Goal: Information Seeking & Learning: Learn about a topic

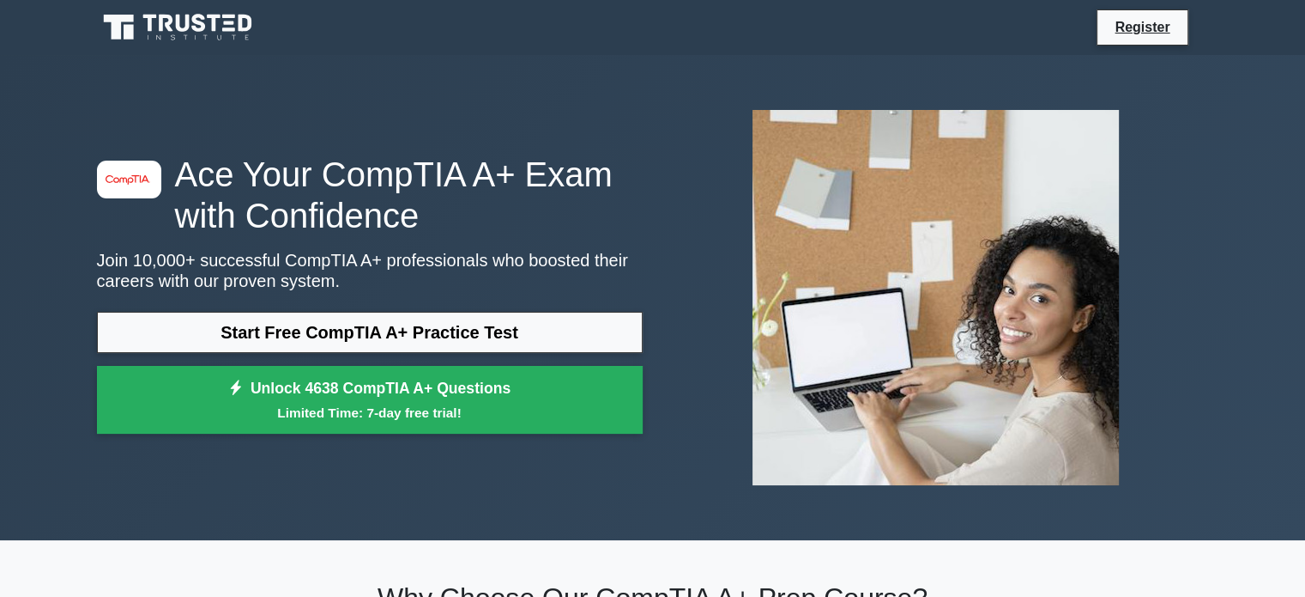
click at [403, 334] on link "Start Free CompTIA A+ Practice Test" at bounding box center [370, 332] width 546 height 41
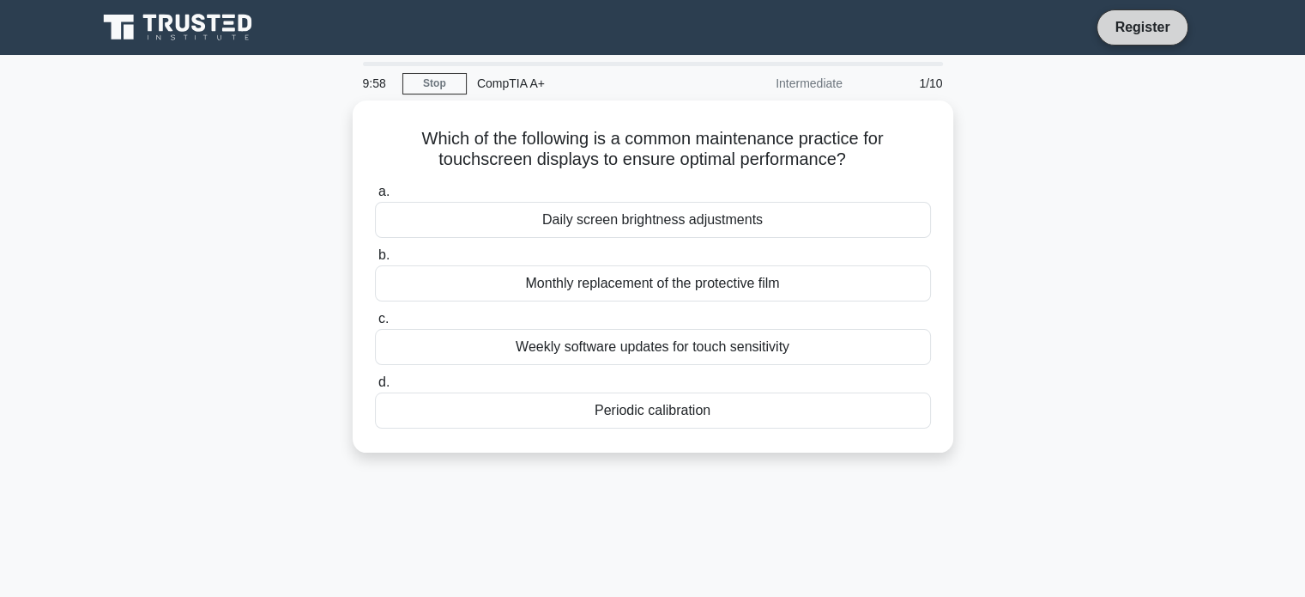
scroll to position [872, 0]
click at [1146, 16] on link "Register" at bounding box center [1143, 26] width 76 height 21
click at [1143, 31] on link "Register" at bounding box center [1143, 26] width 76 height 21
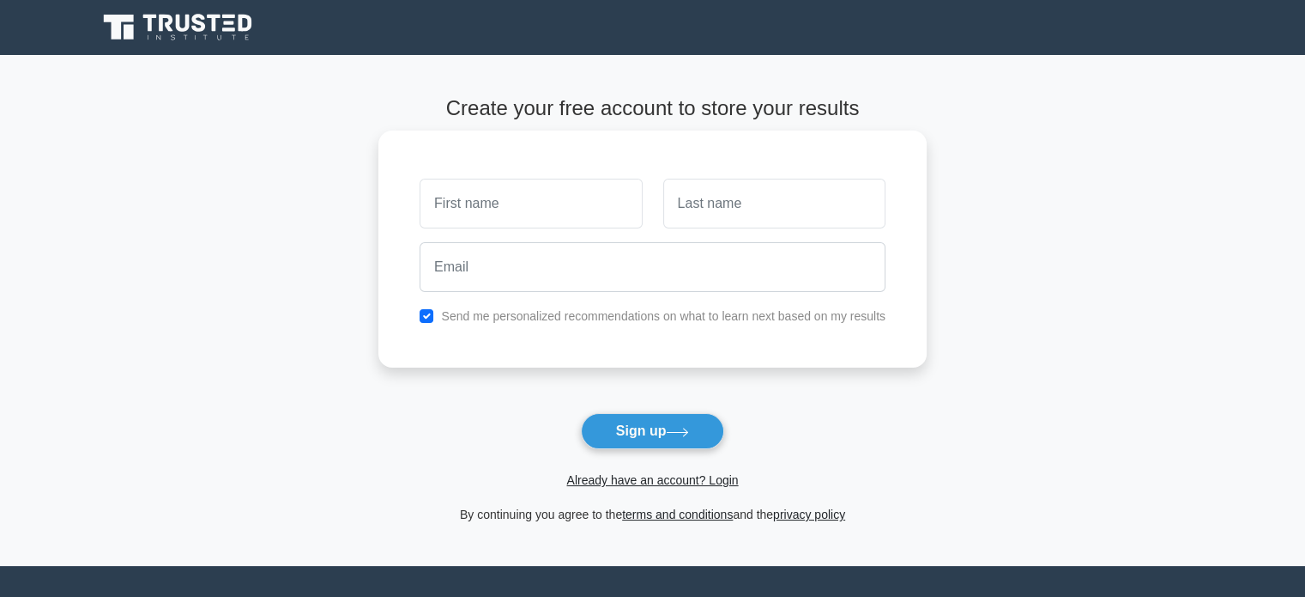
scroll to position [872, 0]
click at [504, 200] on input "text" at bounding box center [531, 204] width 222 height 50
click at [516, 209] on input "text" at bounding box center [531, 204] width 222 height 50
type input "Villydger"
type input "o"
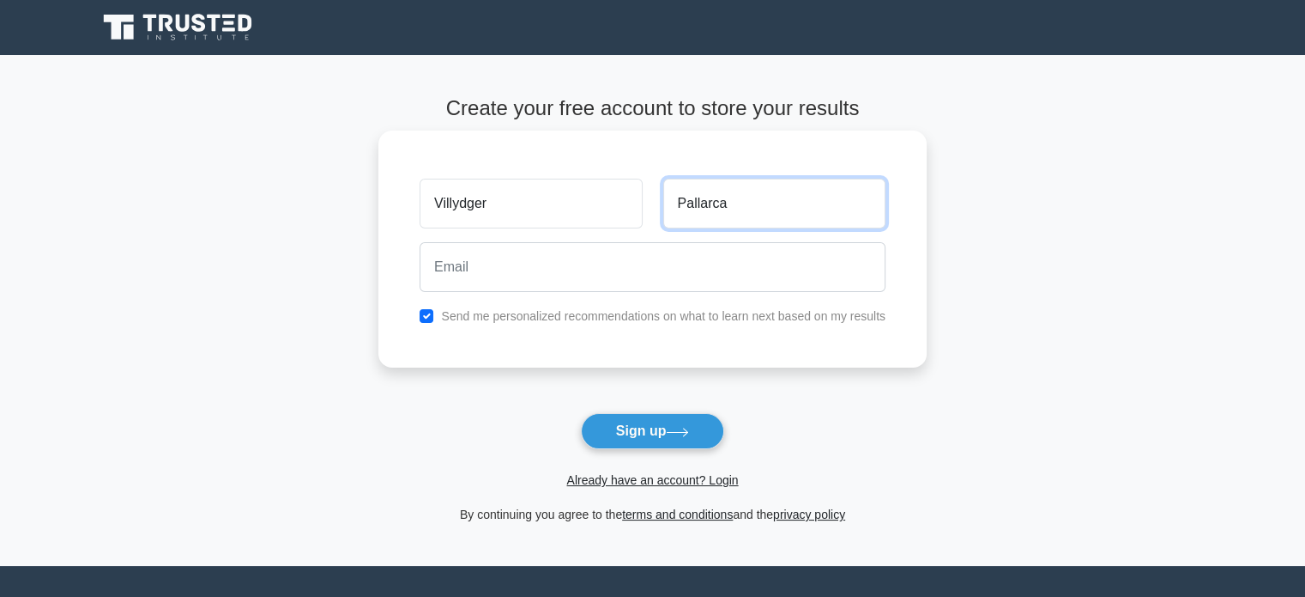
type input "Pallarca"
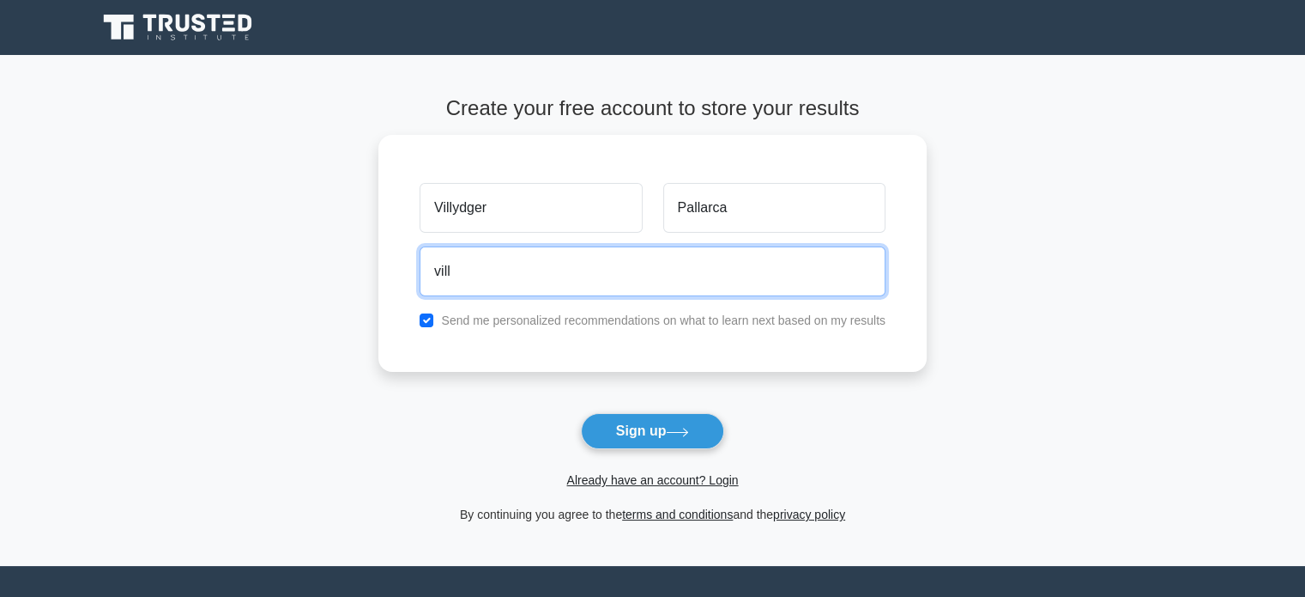
type input "villpallarca@gmail.com"
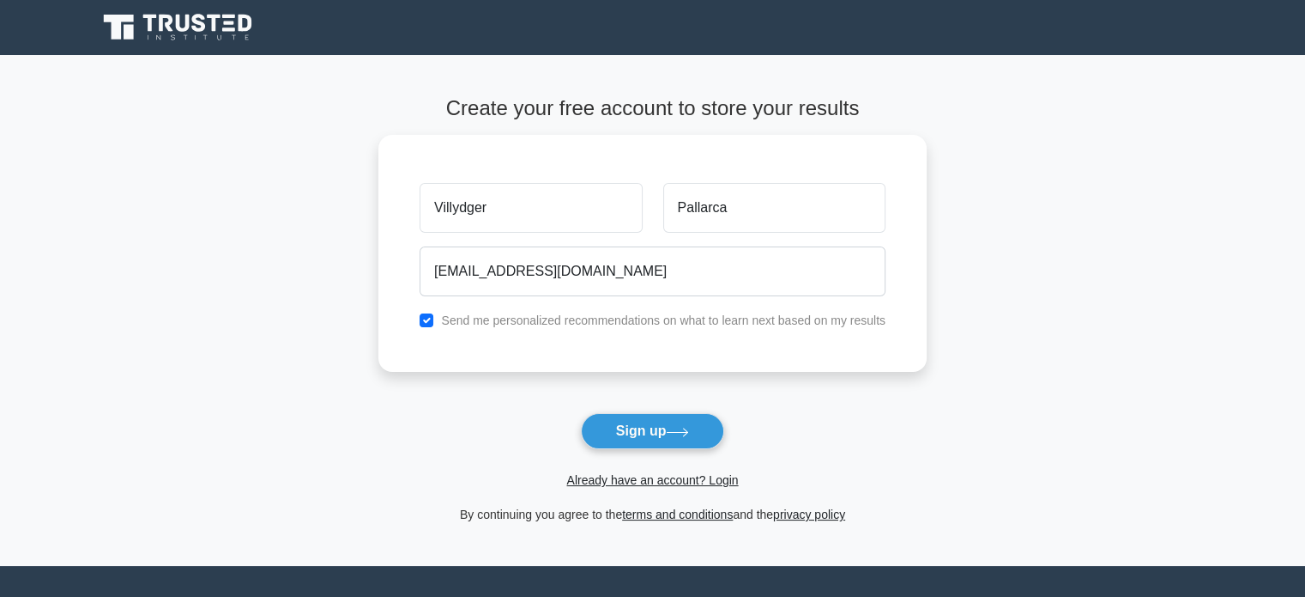
click at [654, 435] on button "Sign up" at bounding box center [653, 431] width 144 height 36
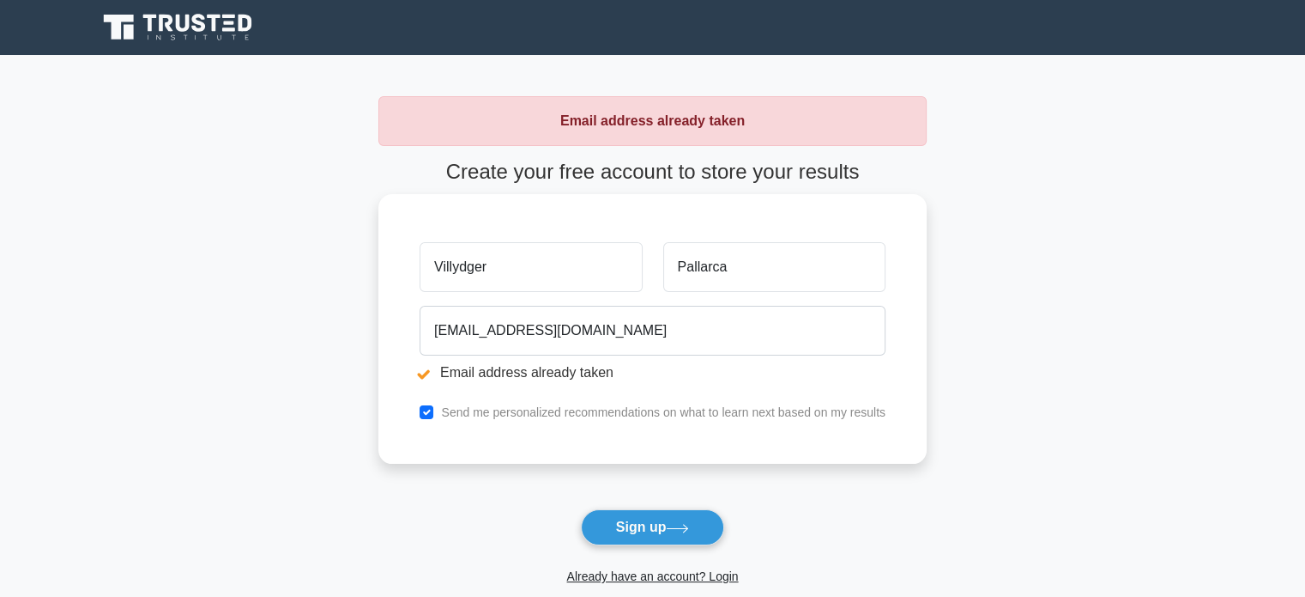
scroll to position [872, 0]
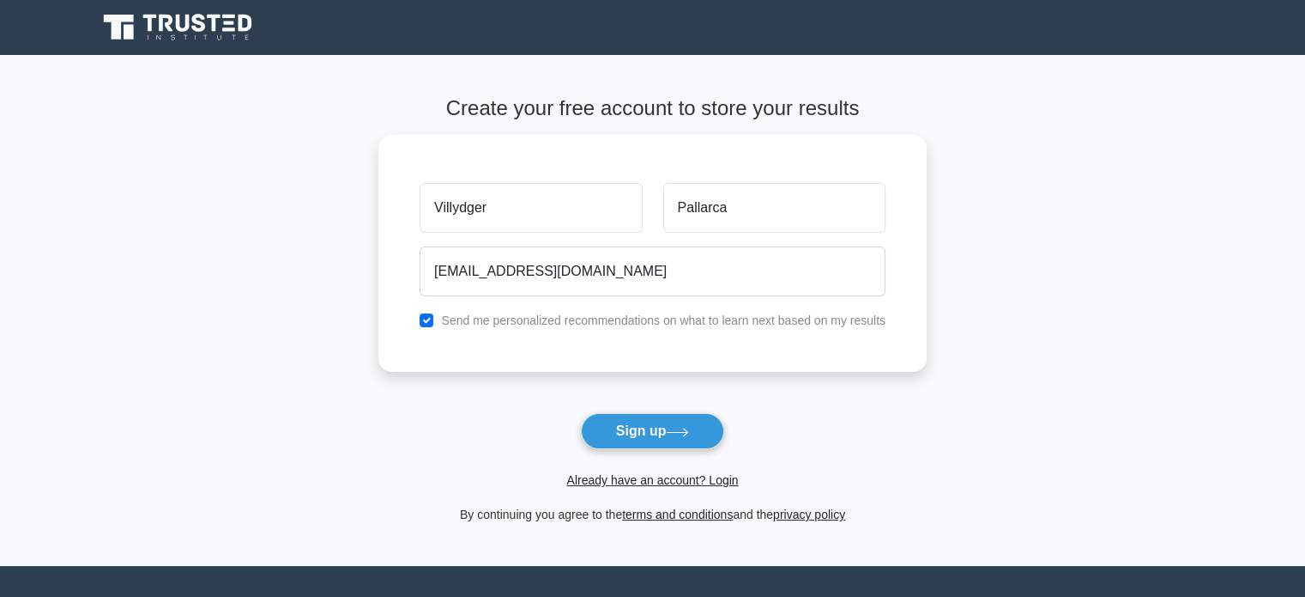
scroll to position [872, 0]
click at [688, 487] on link "Already have an account? Login" at bounding box center [652, 480] width 172 height 14
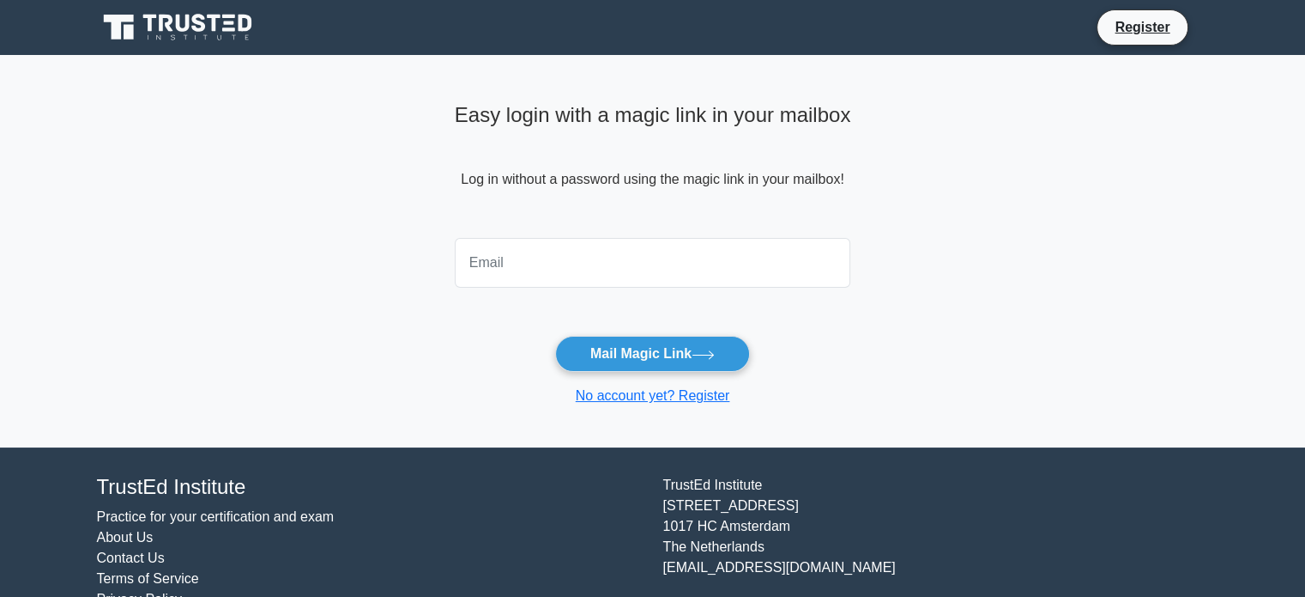
scroll to position [872, 0]
click at [581, 258] on input "email" at bounding box center [653, 263] width 397 height 50
type input "[EMAIL_ADDRESS][DOMAIN_NAME]"
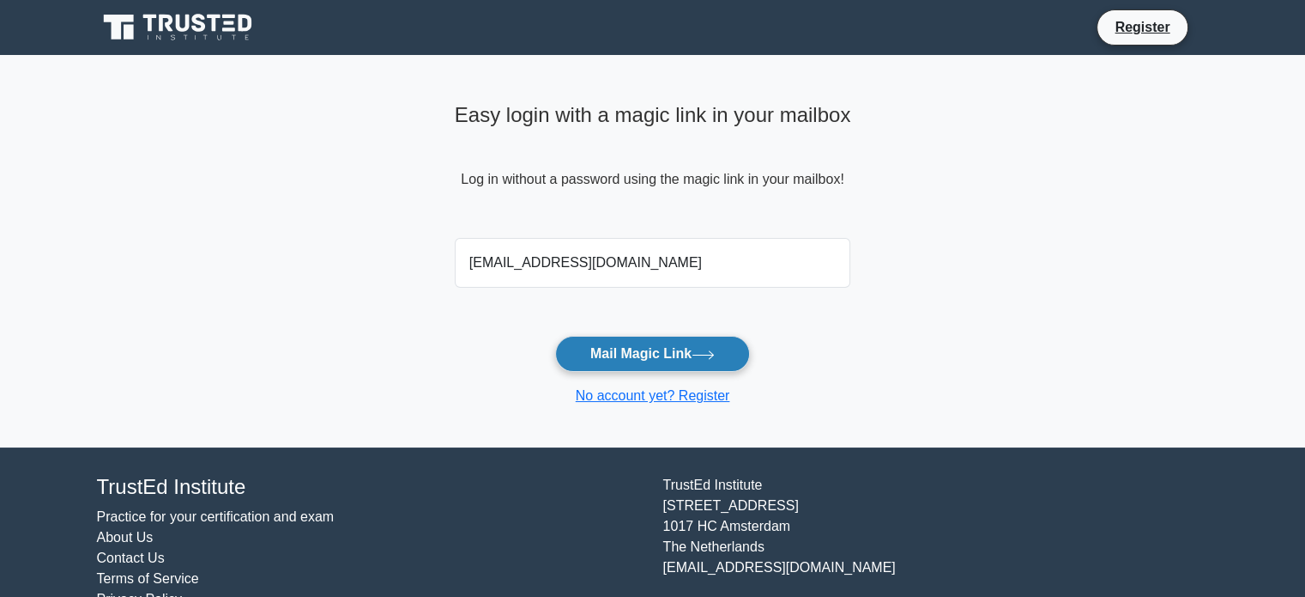
click at [636, 353] on button "Mail Magic Link" at bounding box center [652, 354] width 195 height 36
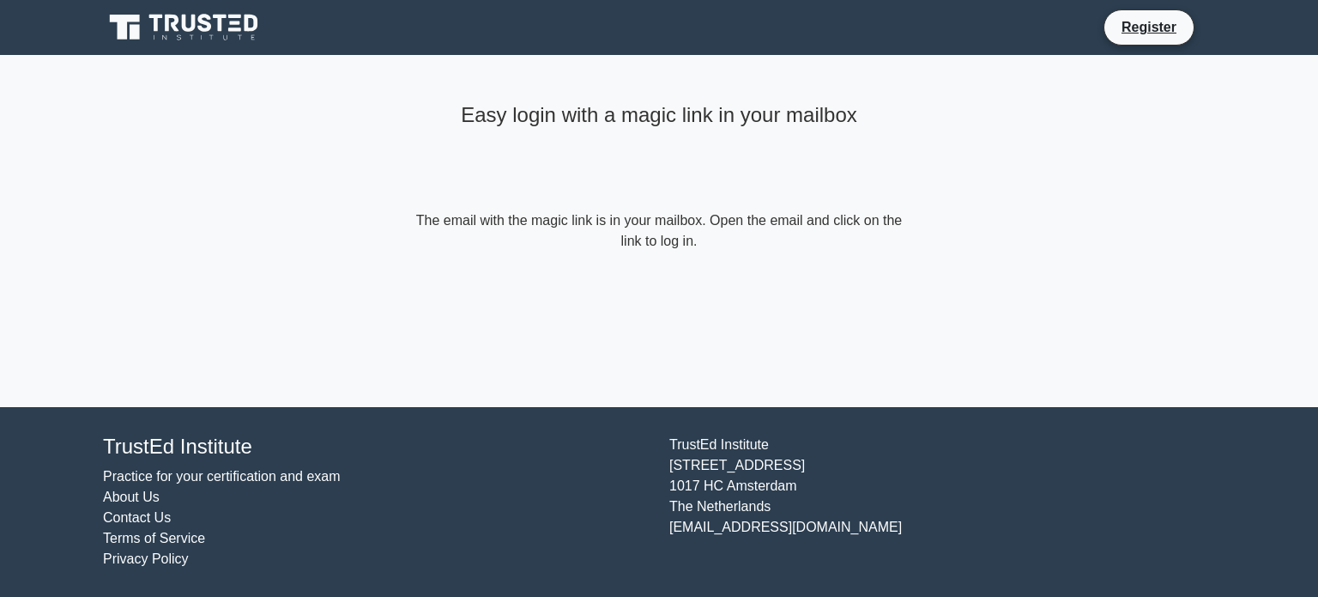
scroll to position [872, 0]
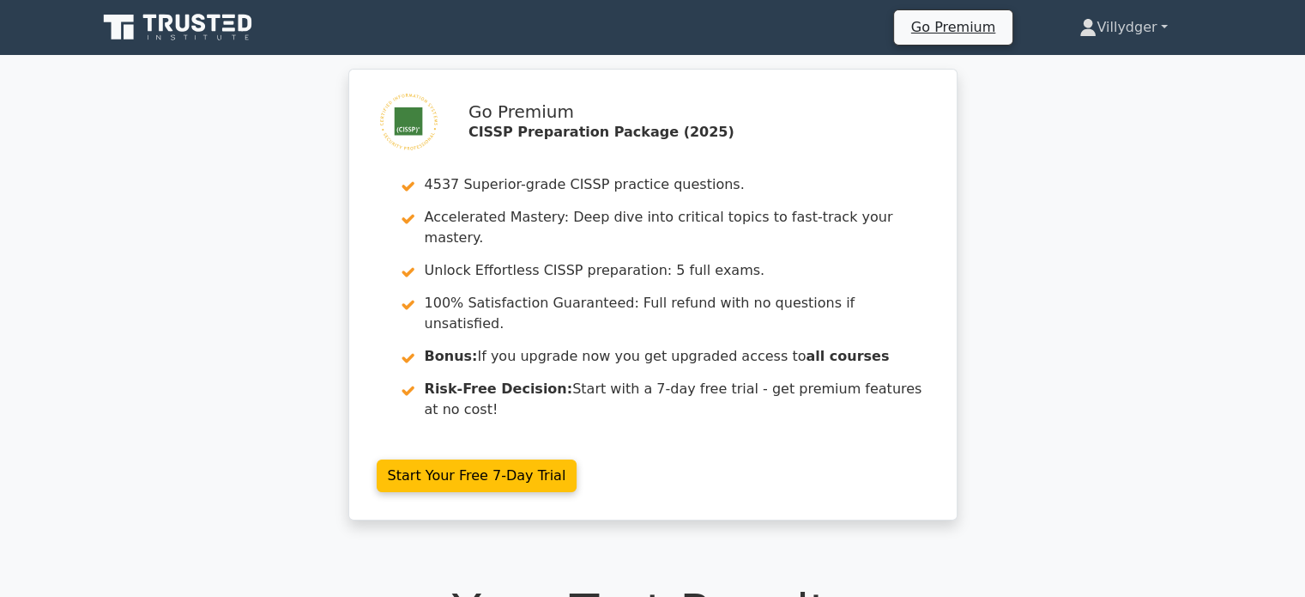
click at [1154, 27] on link "Villydger" at bounding box center [1124, 27] width 170 height 34
click at [191, 32] on icon at bounding box center [179, 27] width 165 height 33
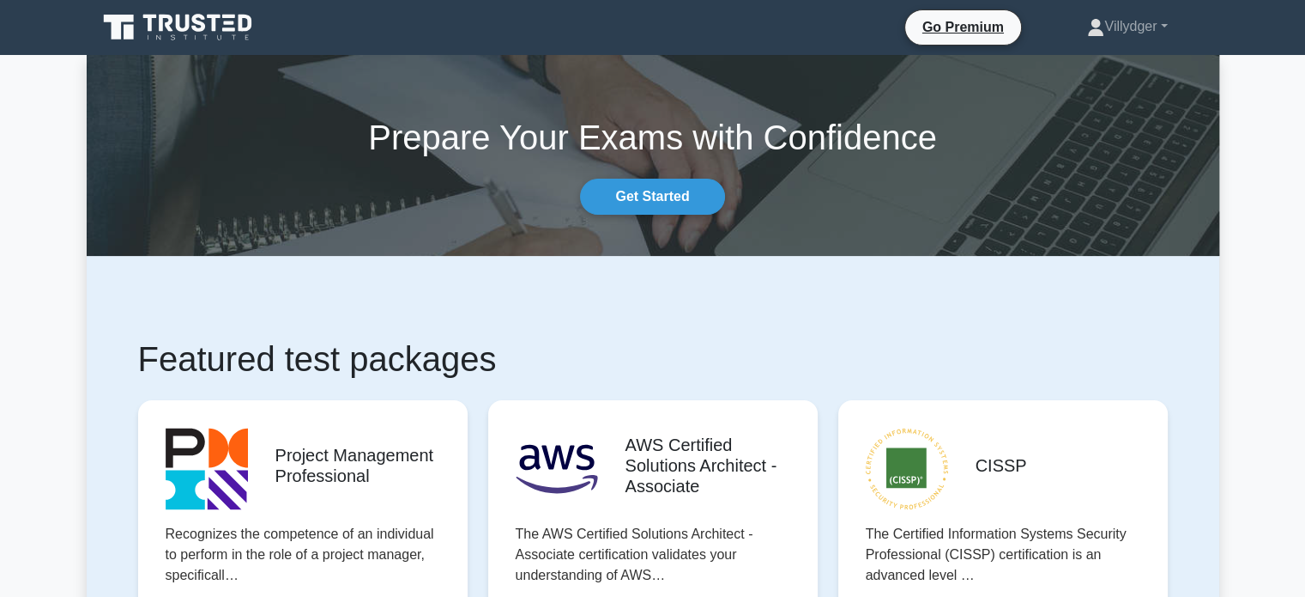
scroll to position [872, 0]
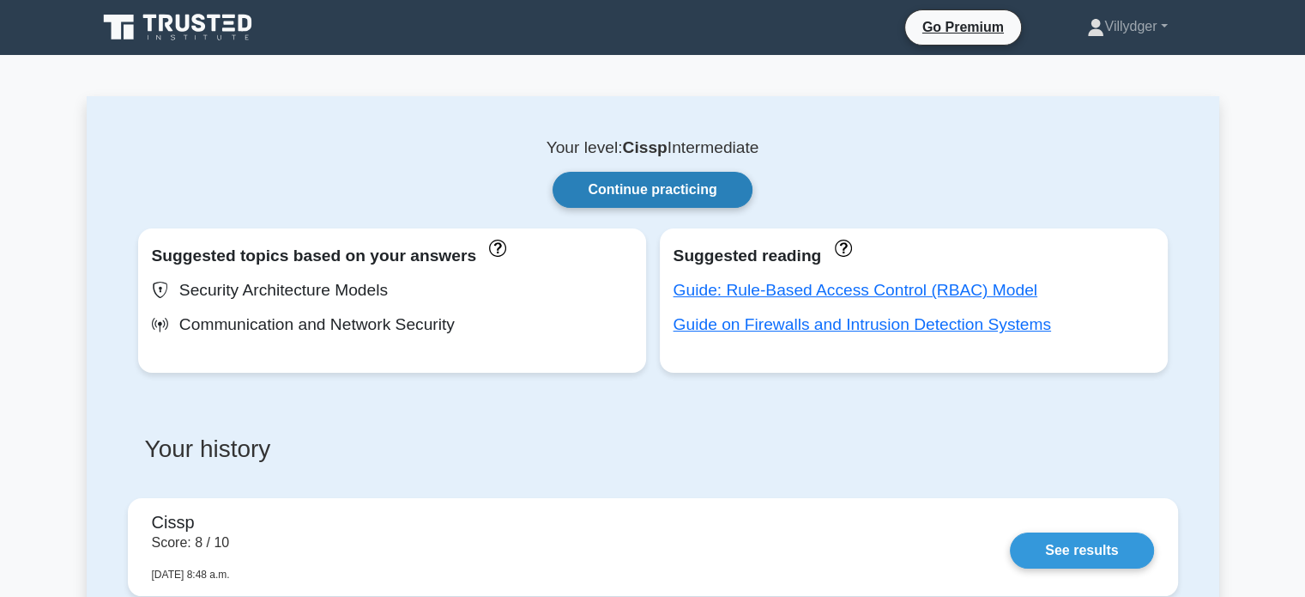
click at [639, 191] on link "Continue practicing" at bounding box center [652, 190] width 199 height 36
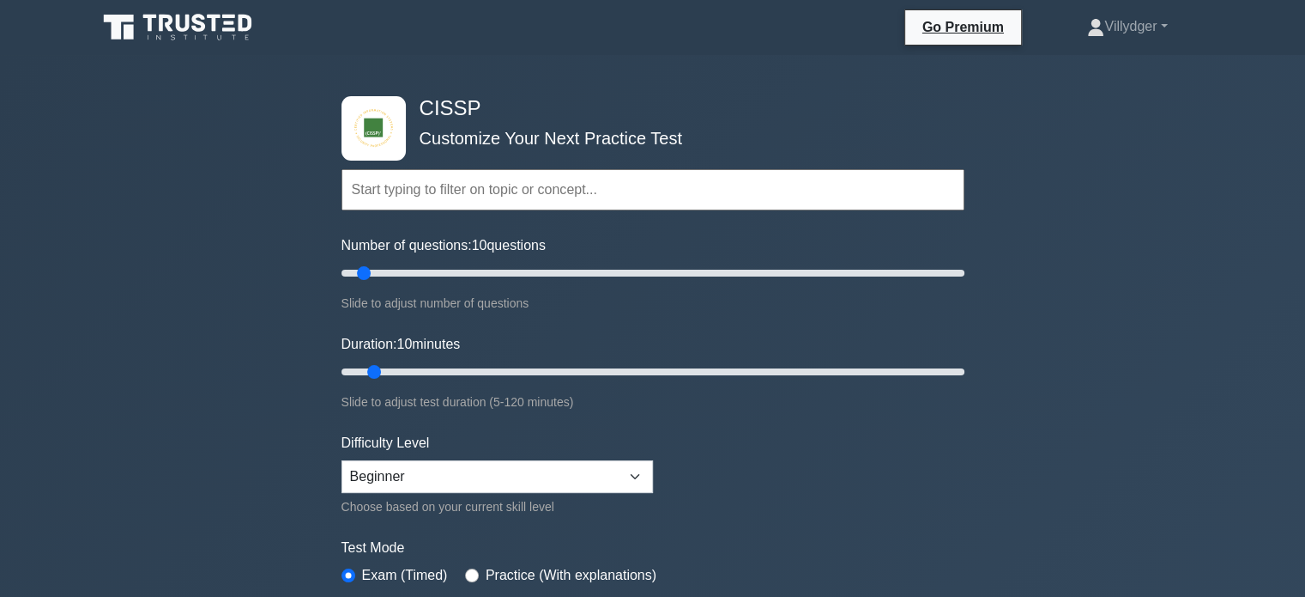
scroll to position [872, 0]
click at [599, 192] on input "text" at bounding box center [653, 189] width 623 height 41
paste input "CompTIA A+"
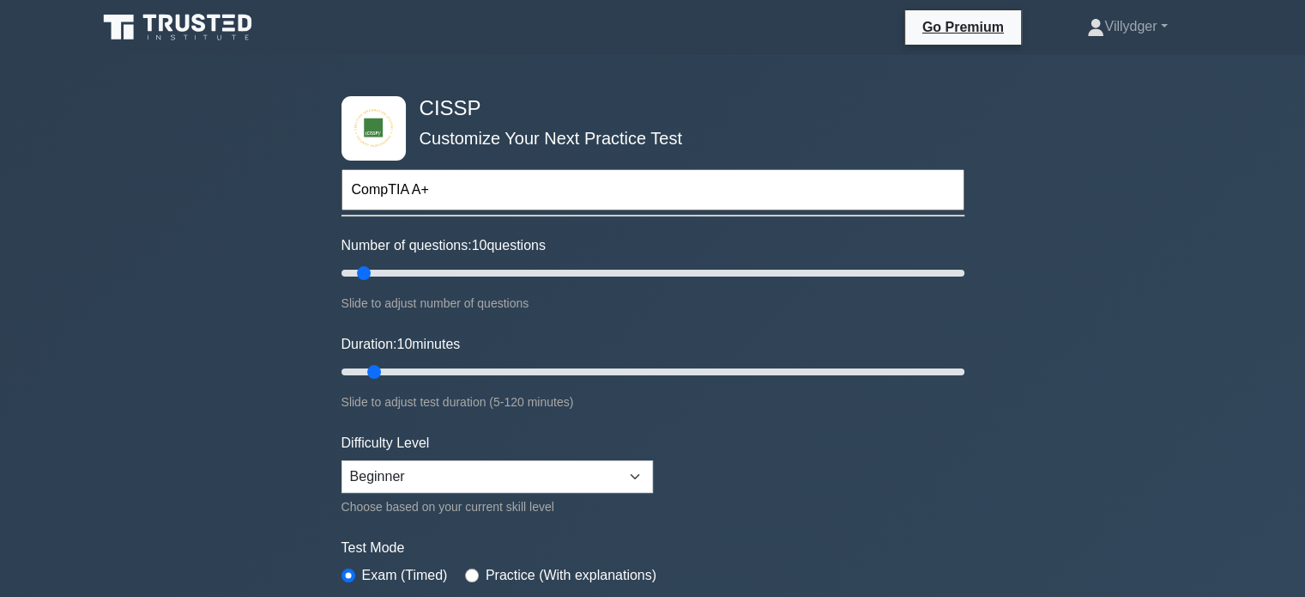
type input "CompTIA A+"
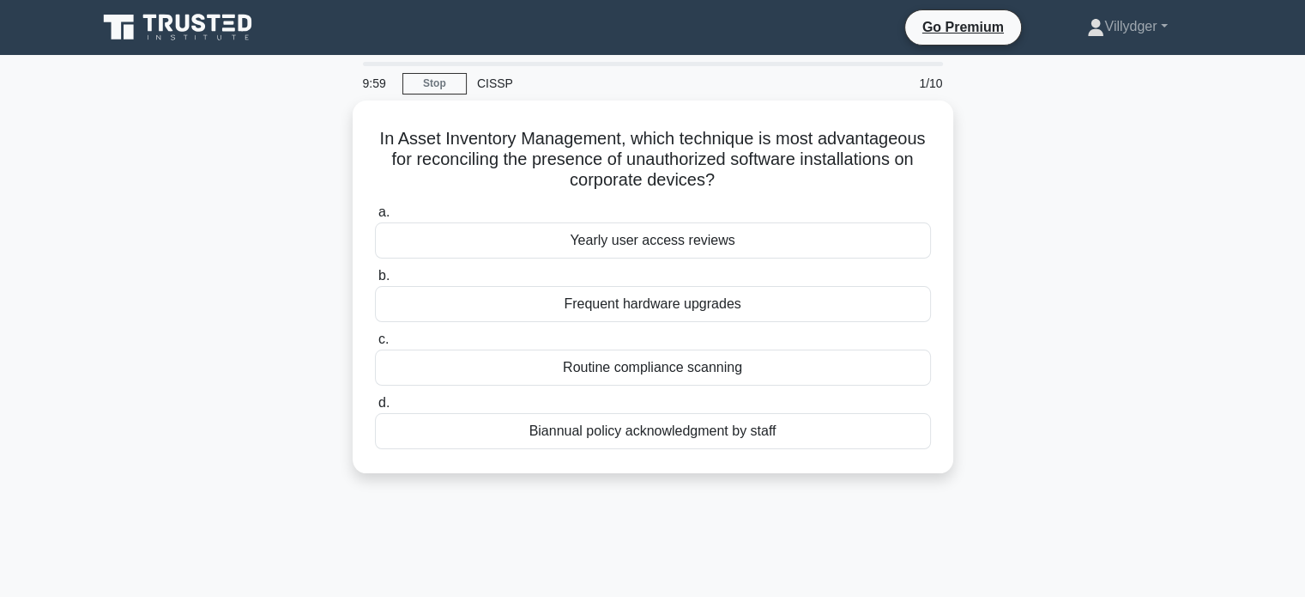
scroll to position [872, 0]
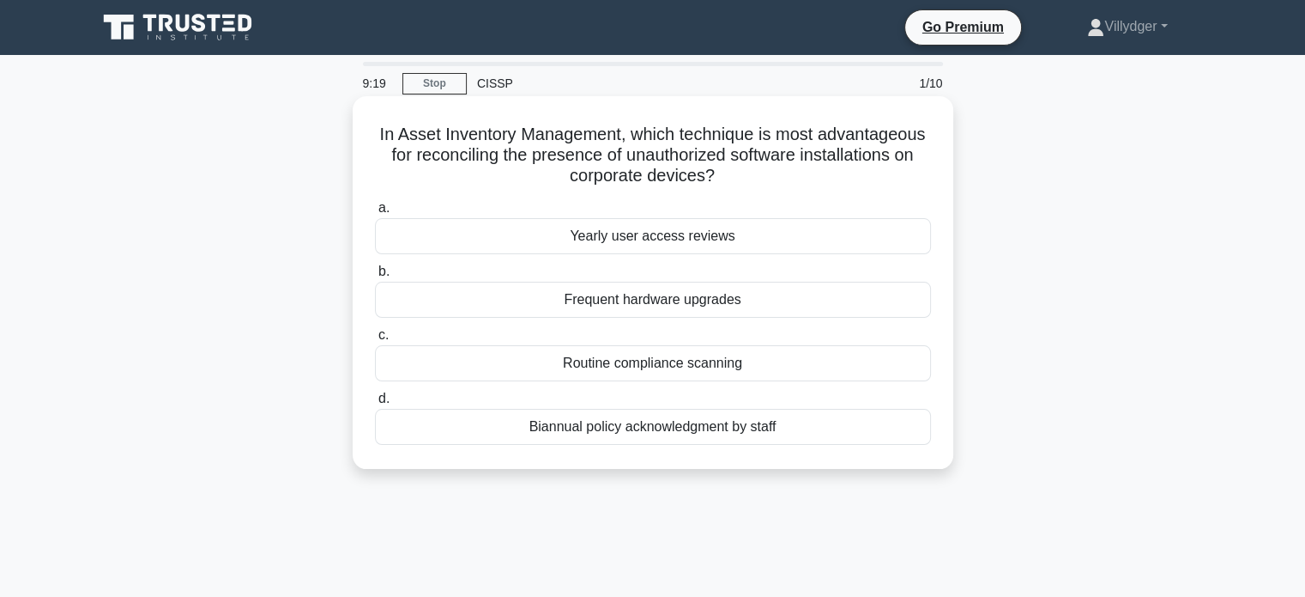
click at [680, 301] on div "Frequent hardware upgrades" at bounding box center [653, 300] width 556 height 36
click at [375, 277] on input "b. Frequent hardware upgrades" at bounding box center [375, 271] width 0 height 11
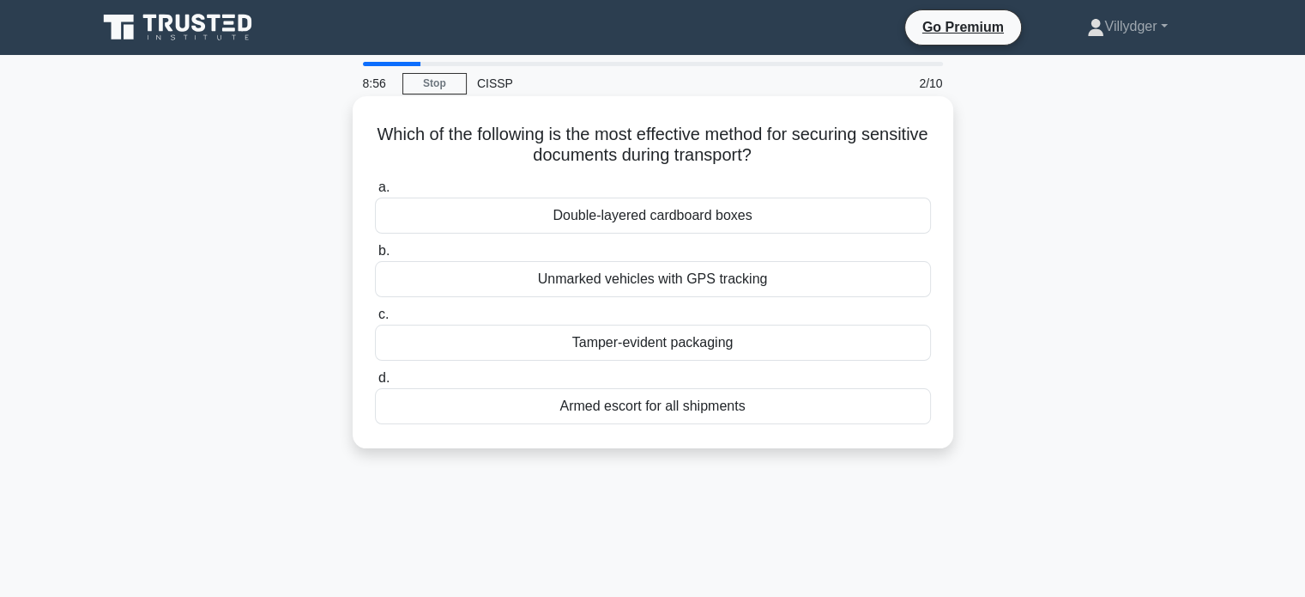
click at [640, 215] on div "Double-layered cardboard boxes" at bounding box center [653, 215] width 556 height 36
click at [375, 193] on input "a. Double-layered cardboard boxes" at bounding box center [375, 187] width 0 height 11
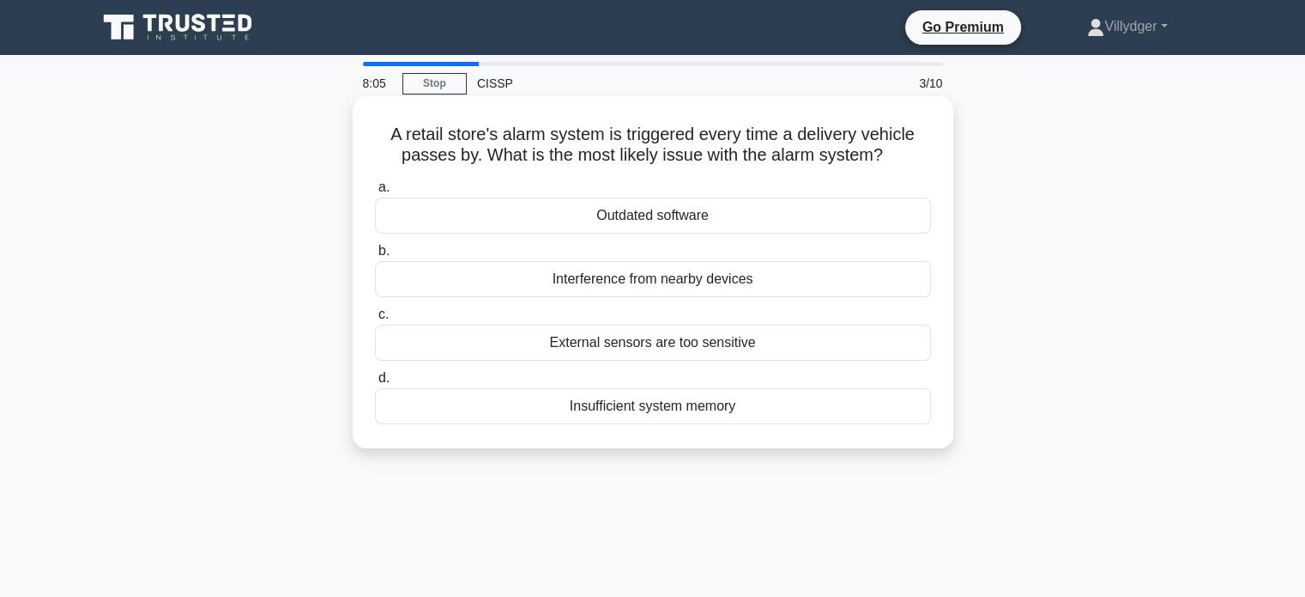
click at [704, 276] on div "Interference from nearby devices" at bounding box center [653, 279] width 556 height 36
click at [375, 257] on input "b. Interference from nearby devices" at bounding box center [375, 250] width 0 height 11
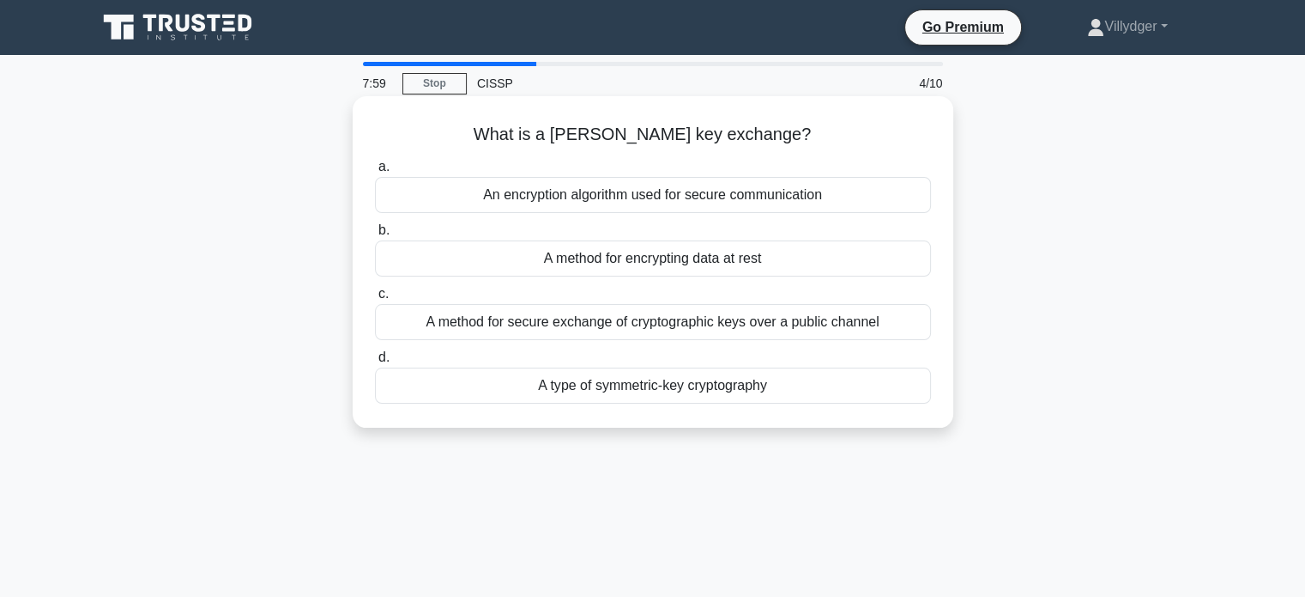
click at [689, 198] on div "An encryption algorithm used for secure communication" at bounding box center [653, 195] width 556 height 36
click at [375, 173] on input "a. An encryption algorithm used for secure communication" at bounding box center [375, 166] width 0 height 11
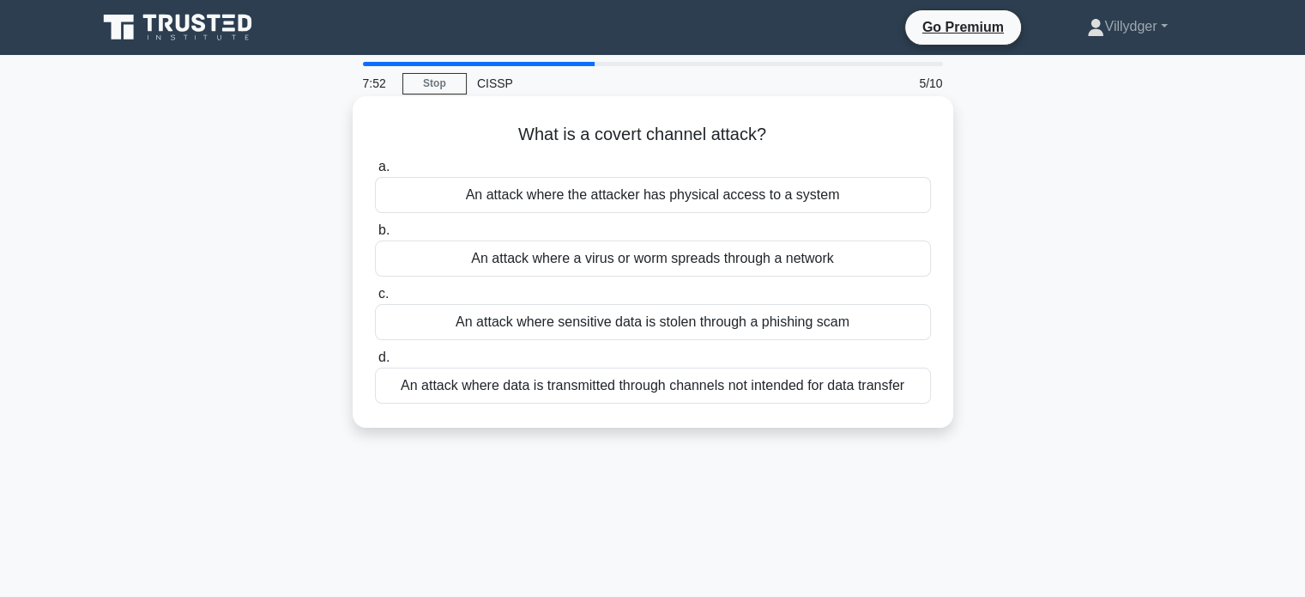
click at [694, 199] on div "An attack where the attacker has physical access to a system" at bounding box center [653, 195] width 556 height 36
click at [375, 173] on input "a. An attack where the attacker has physical access to a system" at bounding box center [375, 166] width 0 height 11
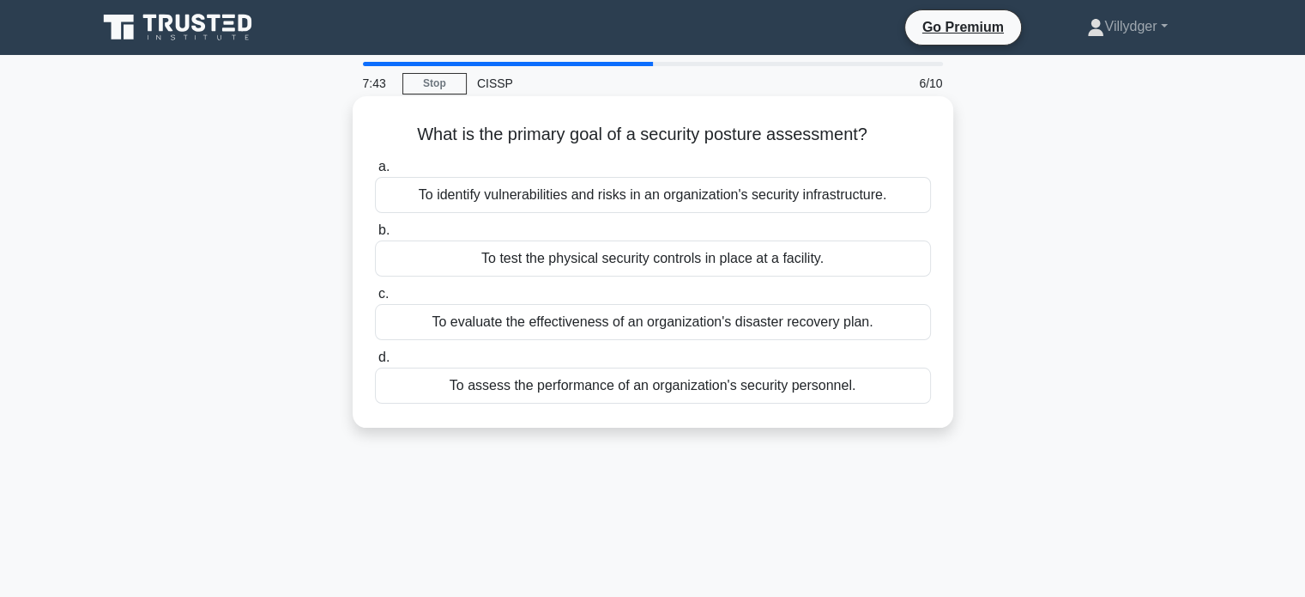
click at [673, 185] on div "To identify vulnerabilities and risks in an organization's security infrastruct…" at bounding box center [653, 195] width 556 height 36
click at [375, 173] on input "a. To identify vulnerabilities and risks in an organization's security infrastr…" at bounding box center [375, 166] width 0 height 11
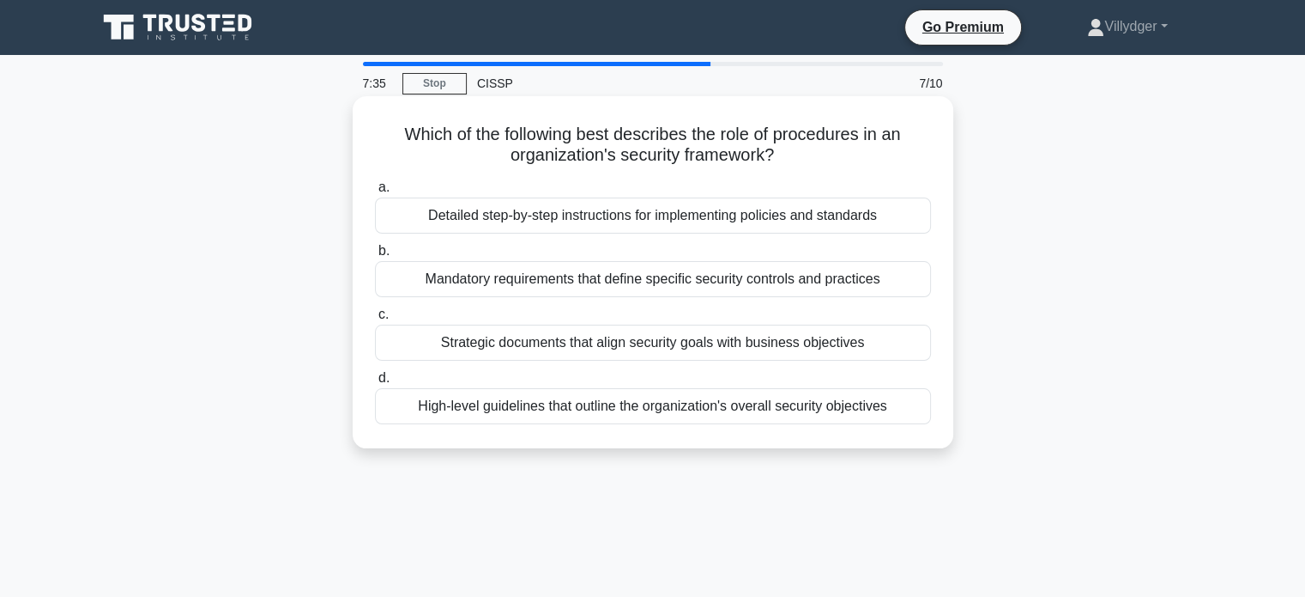
click at [641, 227] on div "Detailed step-by-step instructions for implementing policies and standards" at bounding box center [653, 215] width 556 height 36
click at [375, 193] on input "a. Detailed step-by-step instructions for implementing policies and standards" at bounding box center [375, 187] width 0 height 11
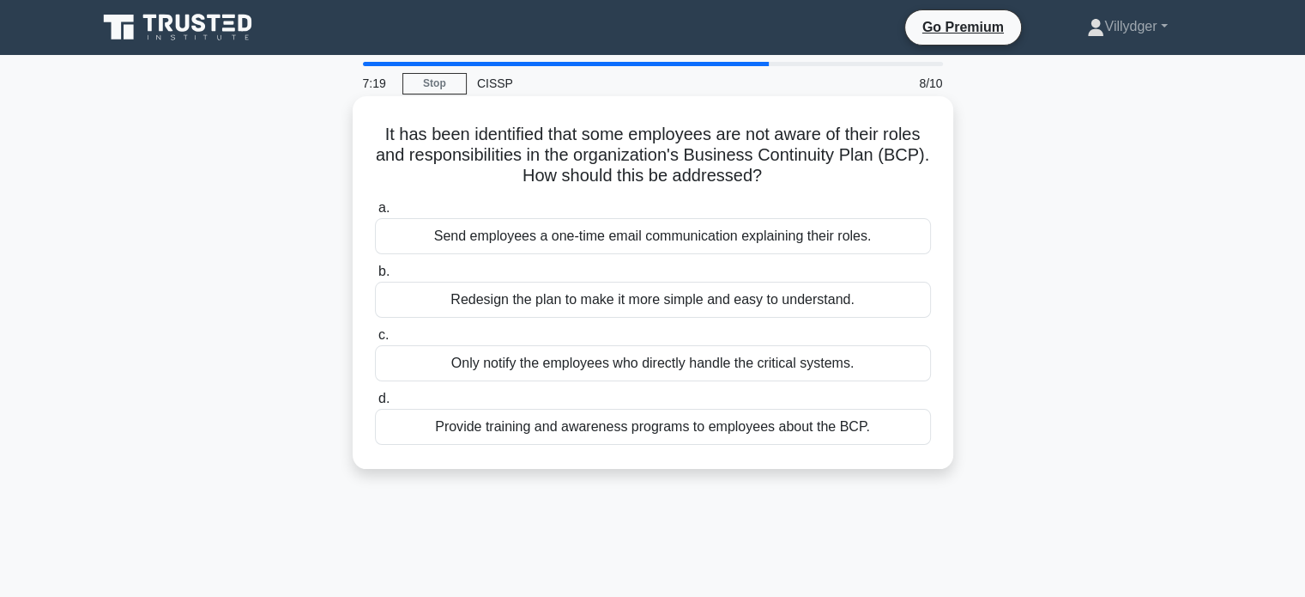
click at [691, 425] on div "Provide training and awareness programs to employees about the BCP." at bounding box center [653, 427] width 556 height 36
click at [375, 404] on input "d. Provide training and awareness programs to employees about the BCP." at bounding box center [375, 398] width 0 height 11
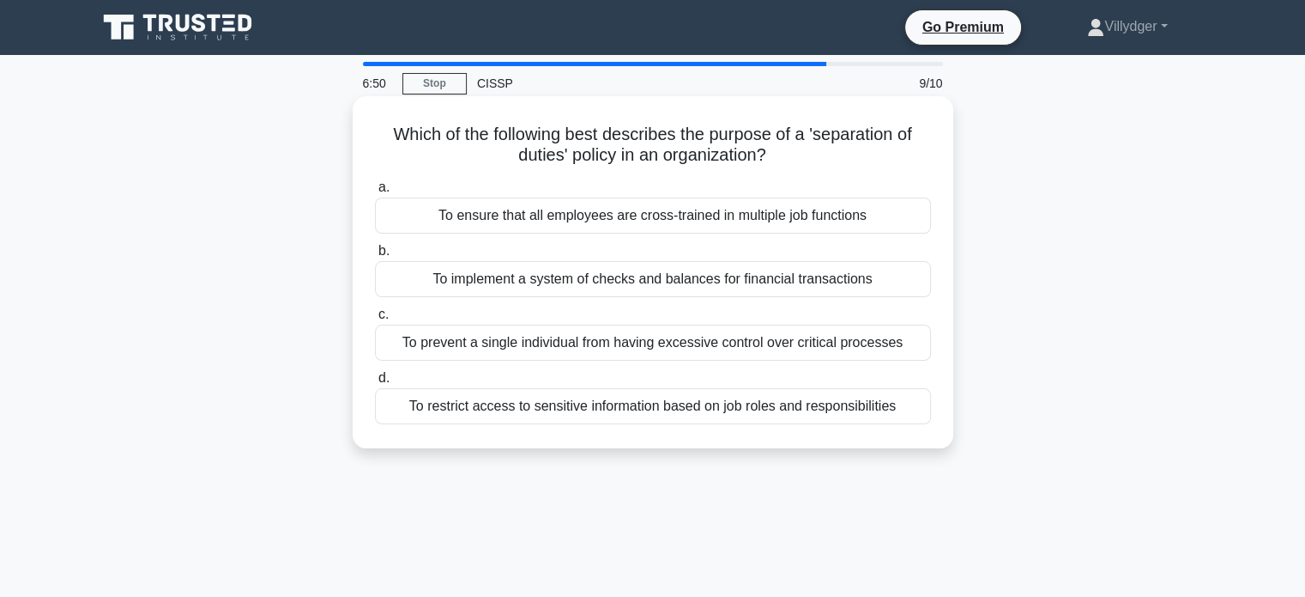
click at [730, 408] on div "To restrict access to sensitive information based on job roles and responsibili…" at bounding box center [653, 406] width 556 height 36
click at [375, 384] on input "d. To restrict access to sensitive information based on job roles and responsib…" at bounding box center [375, 377] width 0 height 11
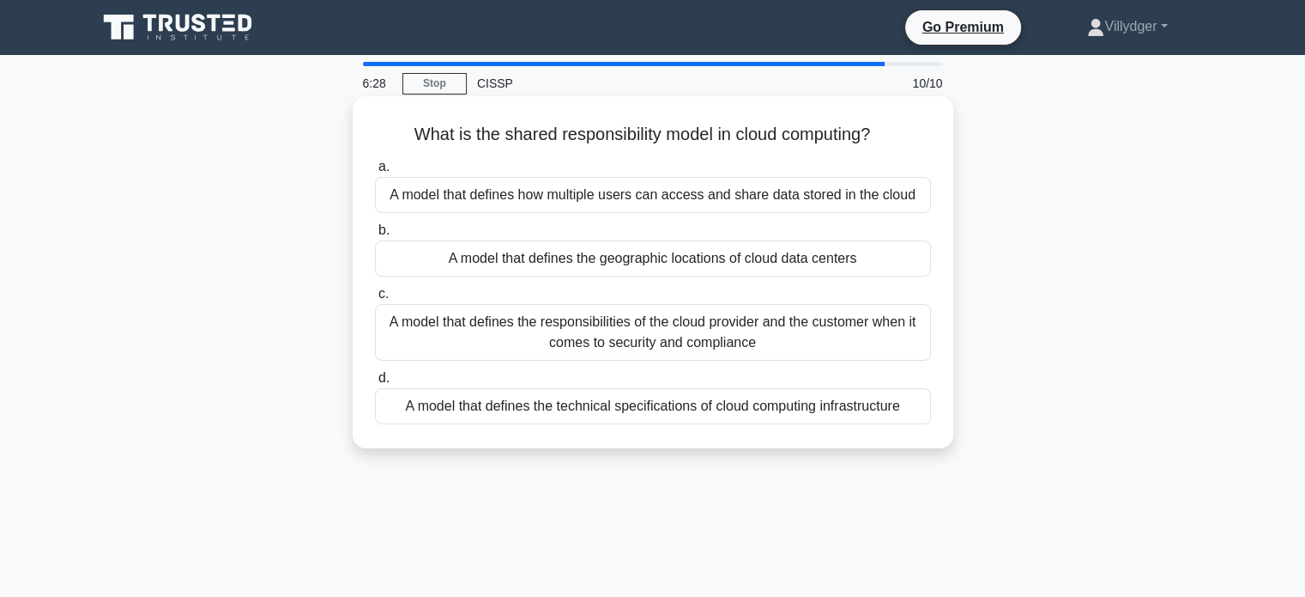
click at [767, 336] on div "A model that defines the responsibilities of the cloud provider and the custome…" at bounding box center [653, 332] width 556 height 57
click at [375, 300] on input "c. A model that defines the responsibilities of the cloud provider and the cust…" at bounding box center [375, 293] width 0 height 11
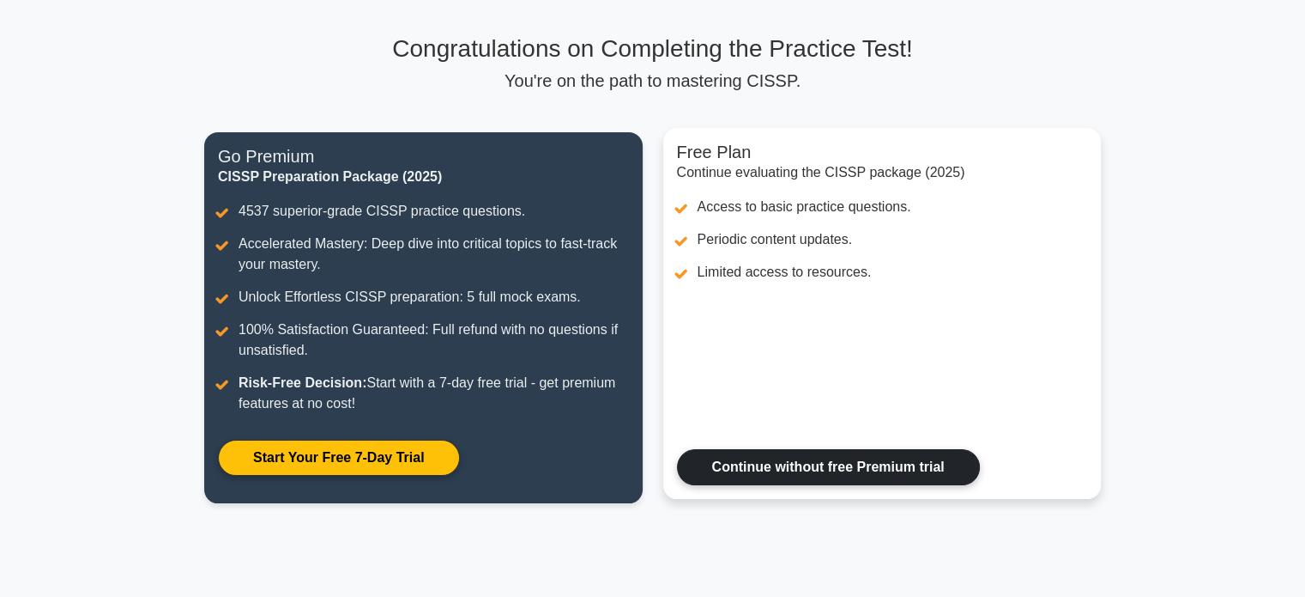
scroll to position [257, 0]
